Goal: Information Seeking & Learning: Learn about a topic

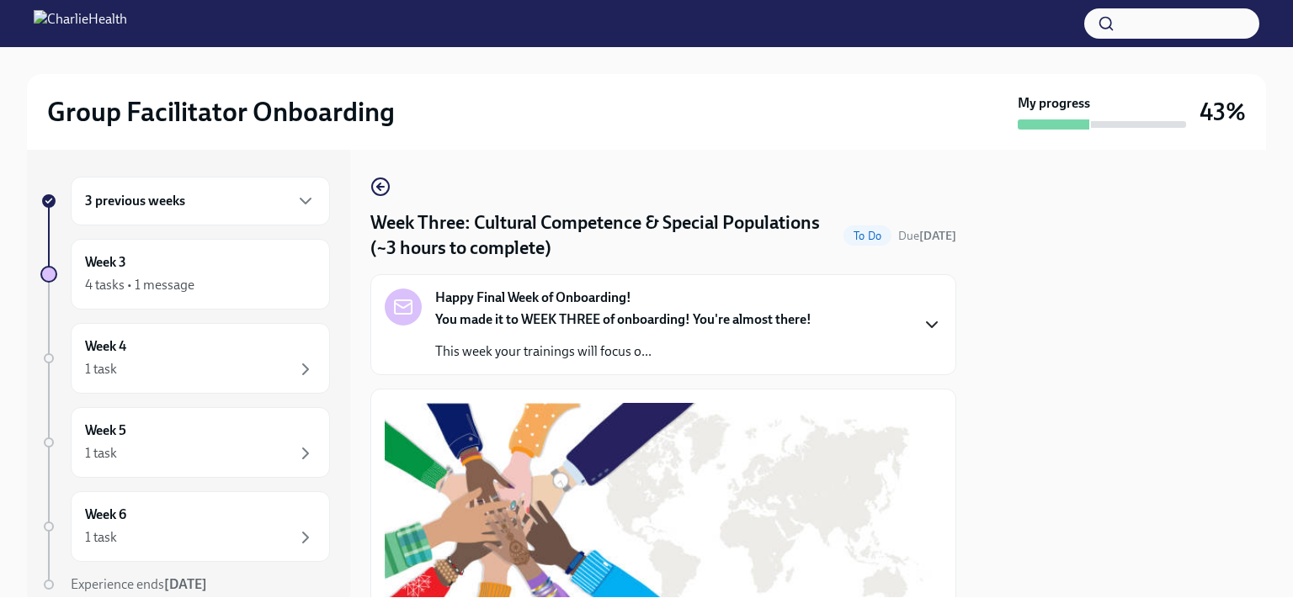
click at [922, 321] on icon "button" at bounding box center [932, 325] width 20 height 20
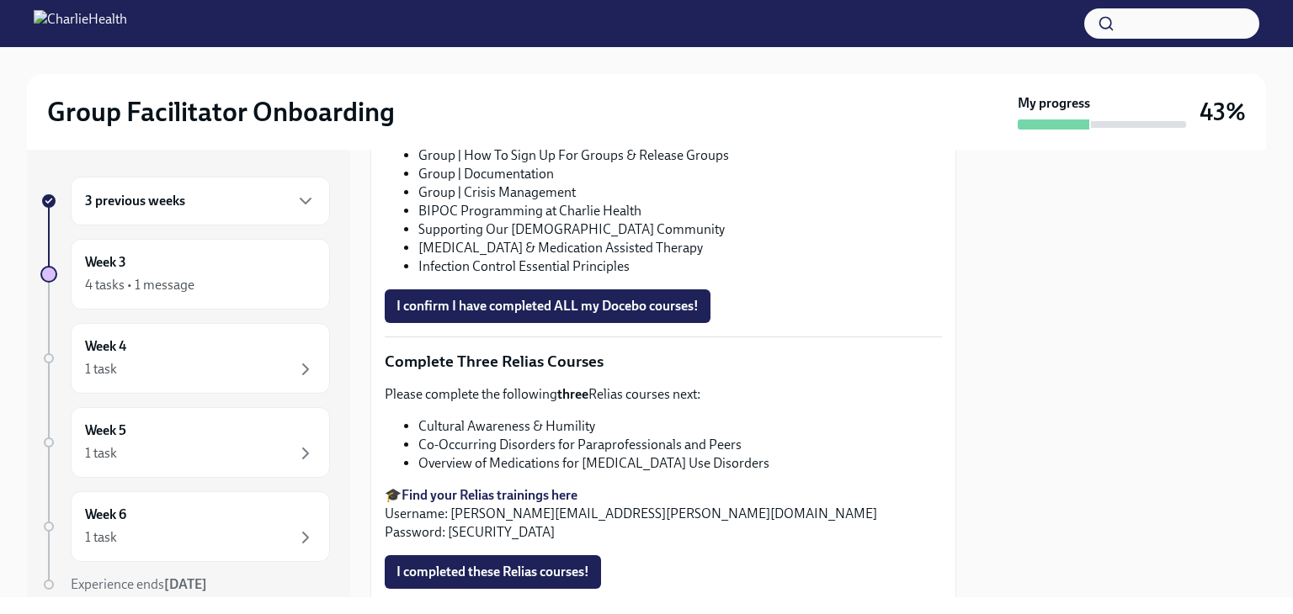
scroll to position [1643, 0]
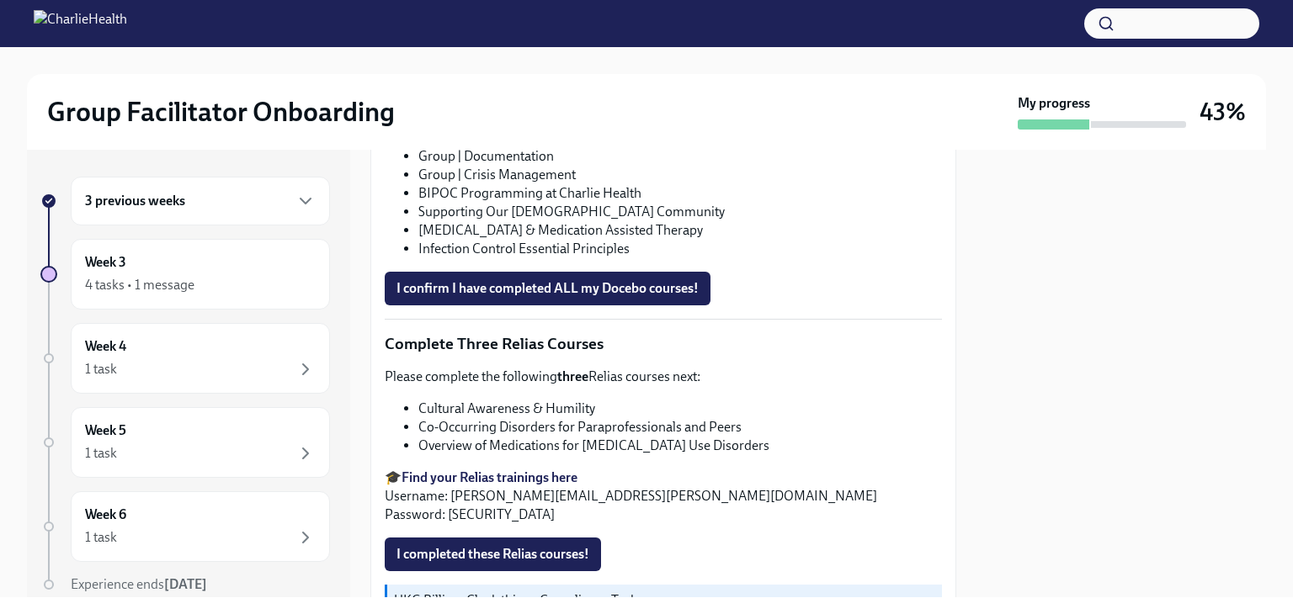
click at [556, 297] on span "I confirm I have completed ALL my Docebo courses!" at bounding box center [547, 288] width 302 height 17
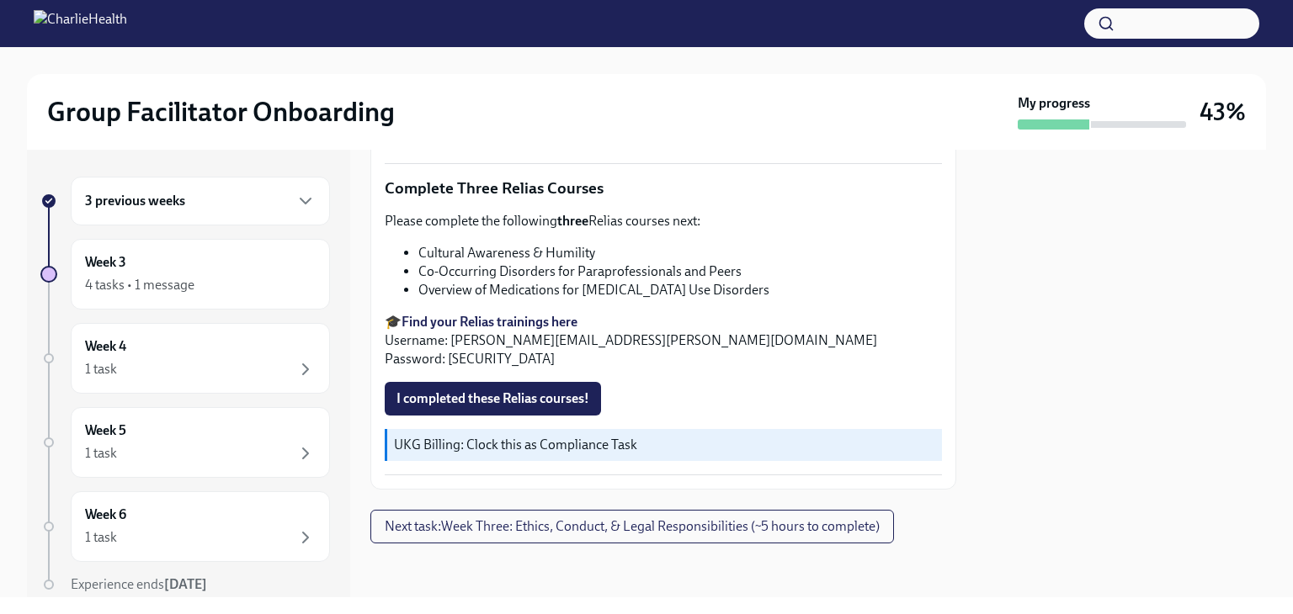
scroll to position [2035, 0]
click at [598, 529] on span "Next task : Week Three: Ethics, Conduct, & Legal Responsibilities (~5 hours to …" at bounding box center [632, 526] width 495 height 17
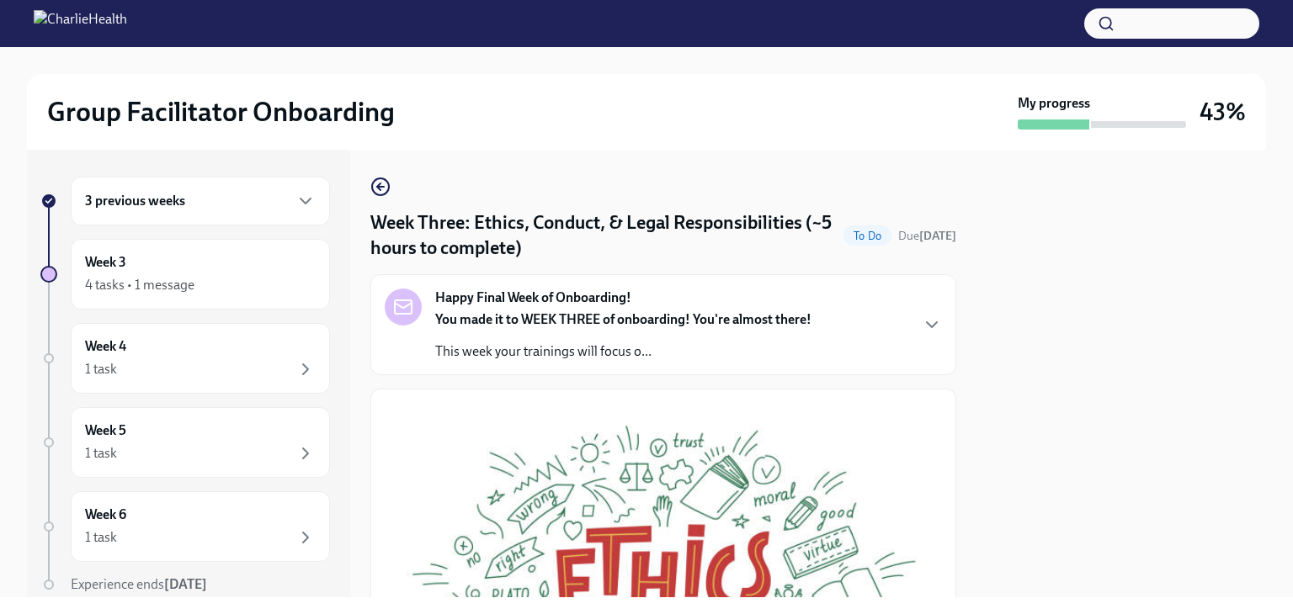
drag, startPoint x: 920, startPoint y: 326, endPoint x: 1075, endPoint y: 467, distance: 209.7
click at [1075, 467] on div "3 previous weeks Week 3 4 tasks • 1 message Week 4 1 task Week 5 1 task Week 6 …" at bounding box center [646, 374] width 1239 height 448
click at [384, 186] on icon "button" at bounding box center [380, 187] width 20 height 20
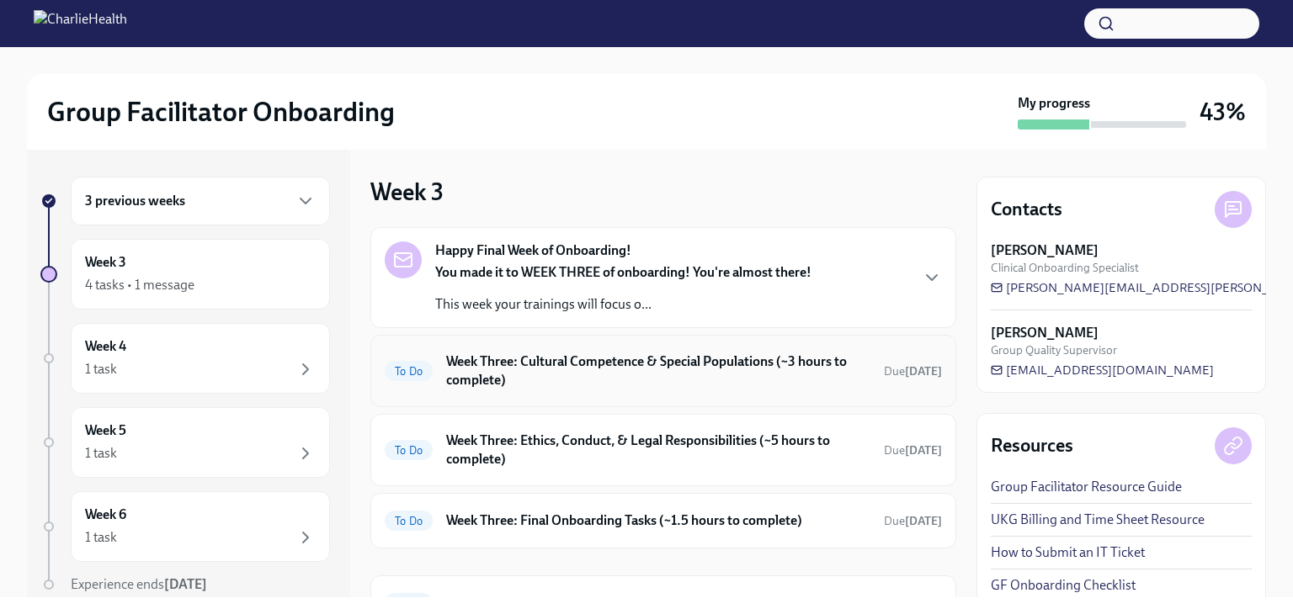
click at [690, 361] on h6 "Week Three: Cultural Competence & Special Populations (~3 hours to complete)" at bounding box center [658, 371] width 424 height 37
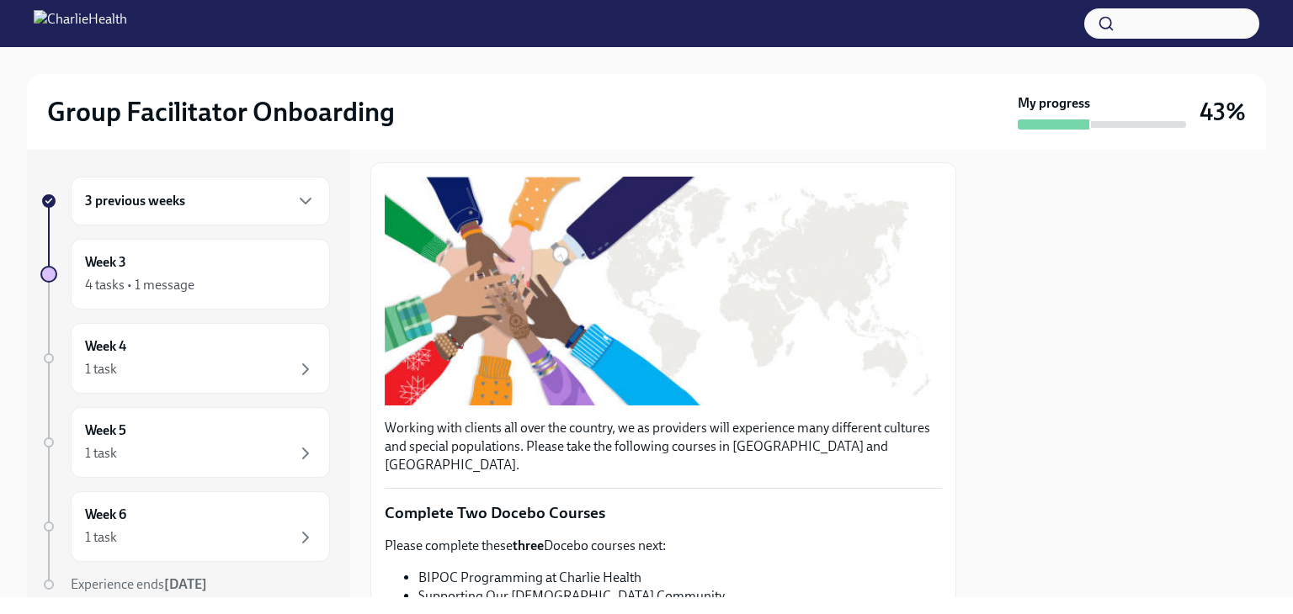
scroll to position [224, 0]
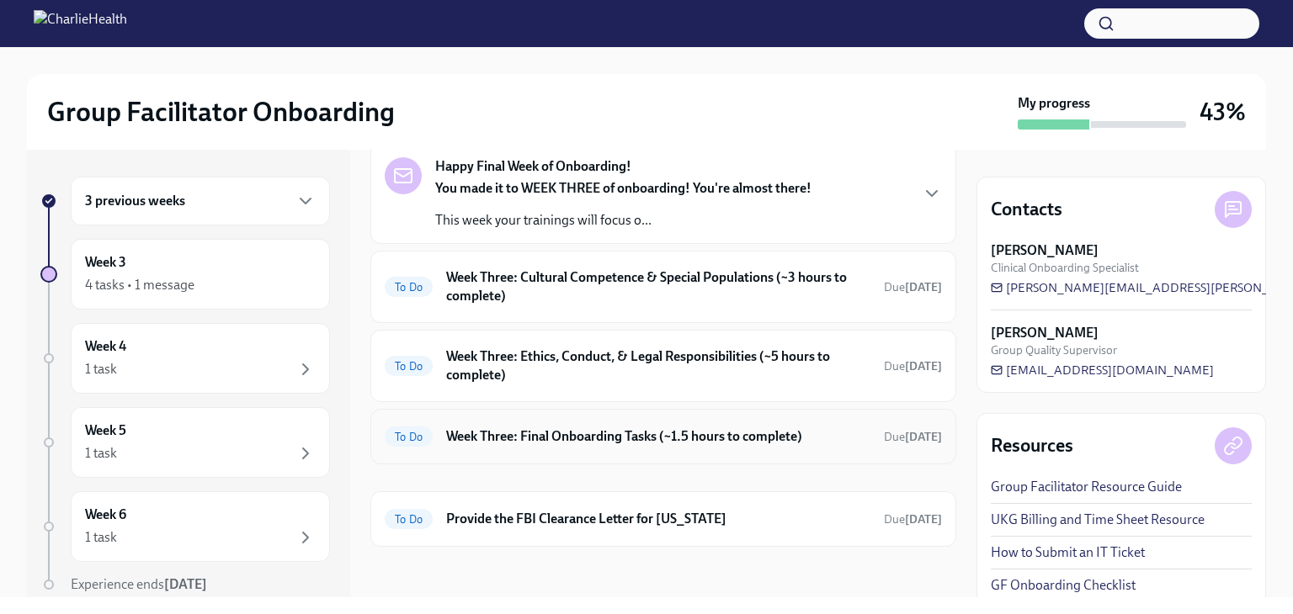
scroll to position [86, 0]
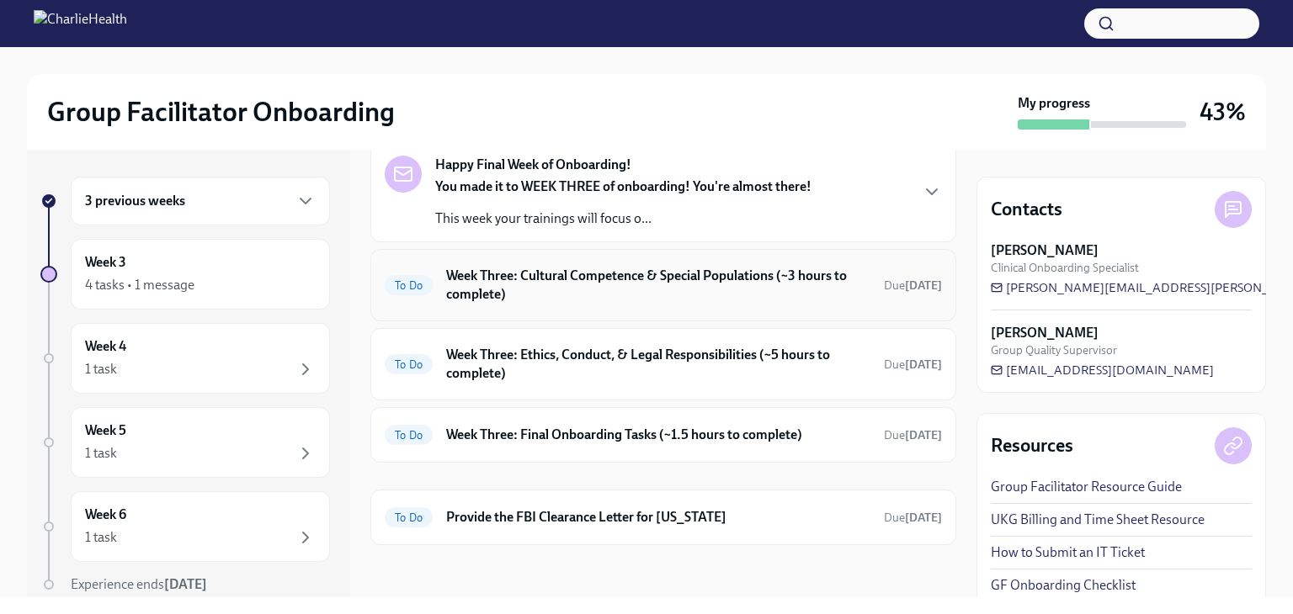
click at [662, 269] on h6 "Week Three: Cultural Competence & Special Populations (~3 hours to complete)" at bounding box center [658, 285] width 424 height 37
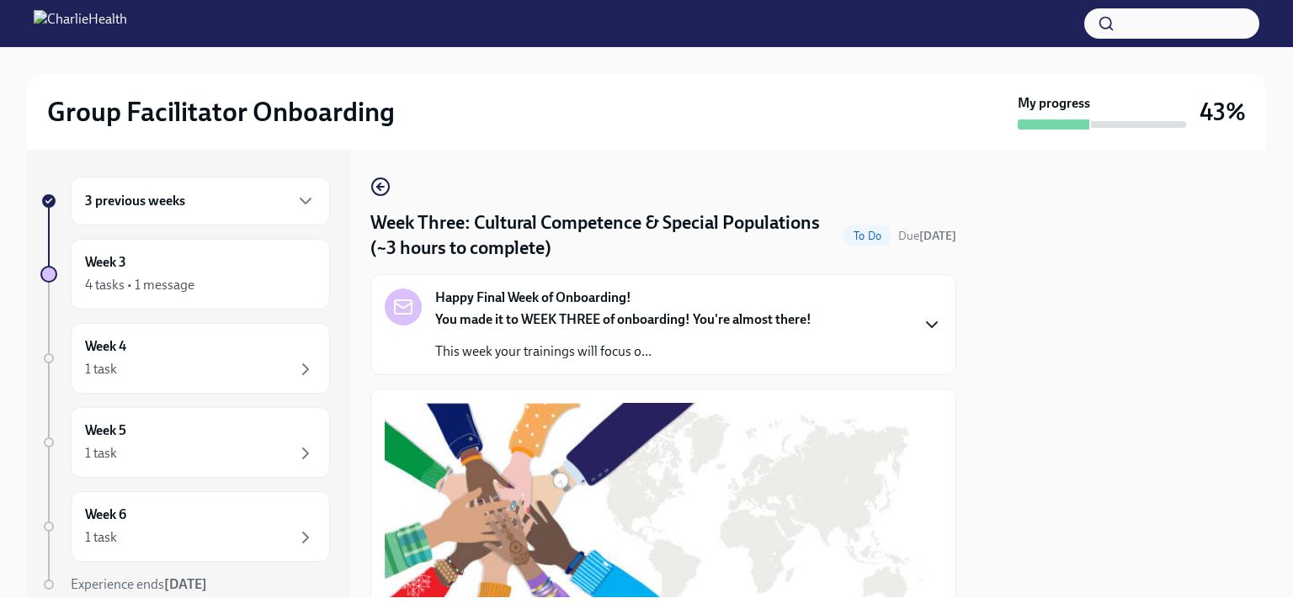
click at [922, 321] on icon "button" at bounding box center [932, 325] width 20 height 20
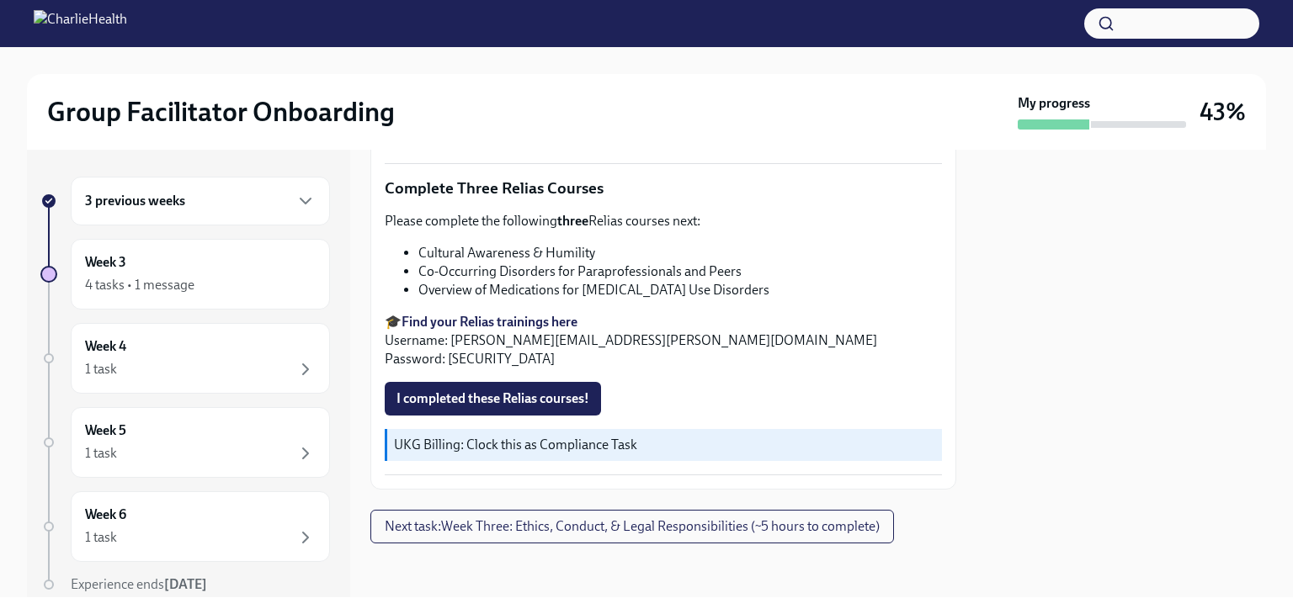
scroll to position [1907, 0]
